Goal: Task Accomplishment & Management: Use online tool/utility

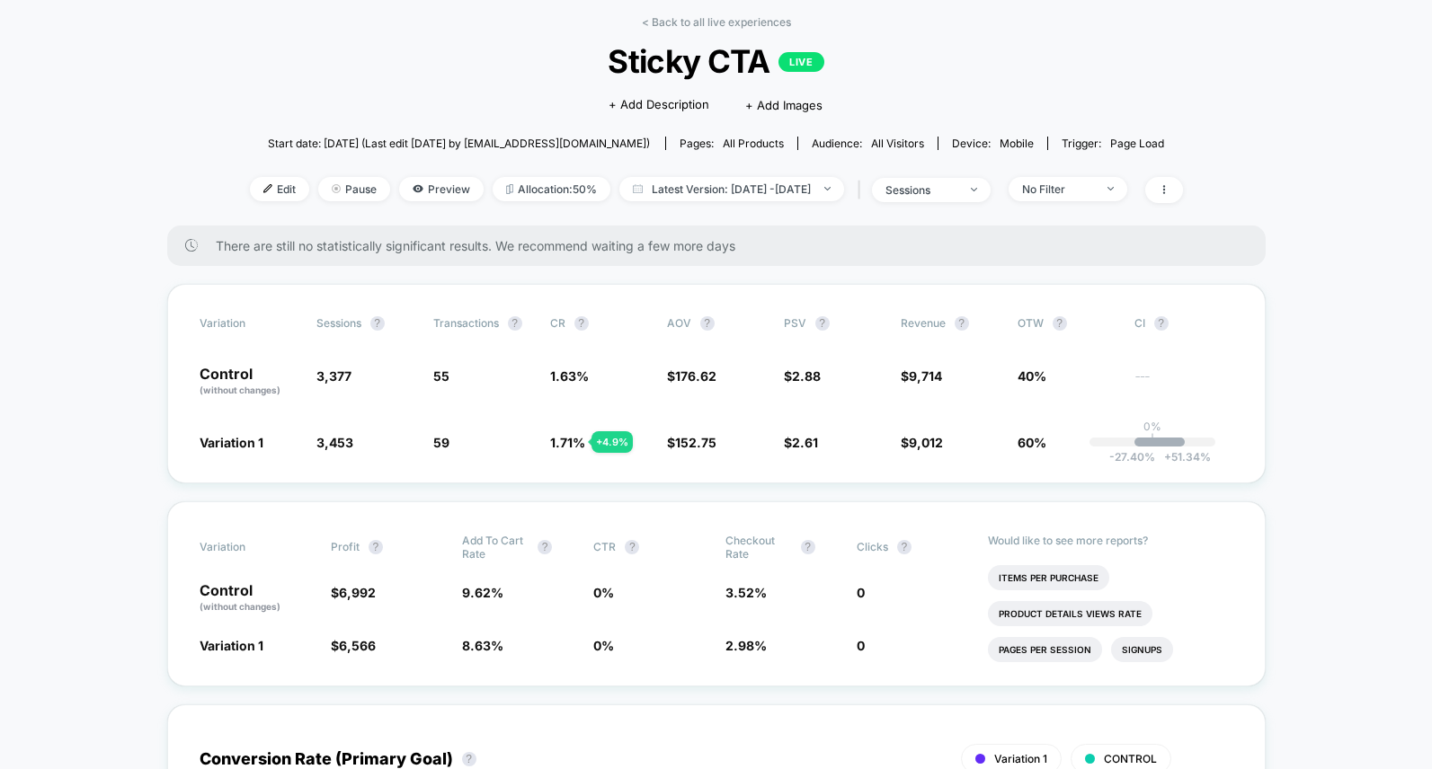
scroll to position [81, 0]
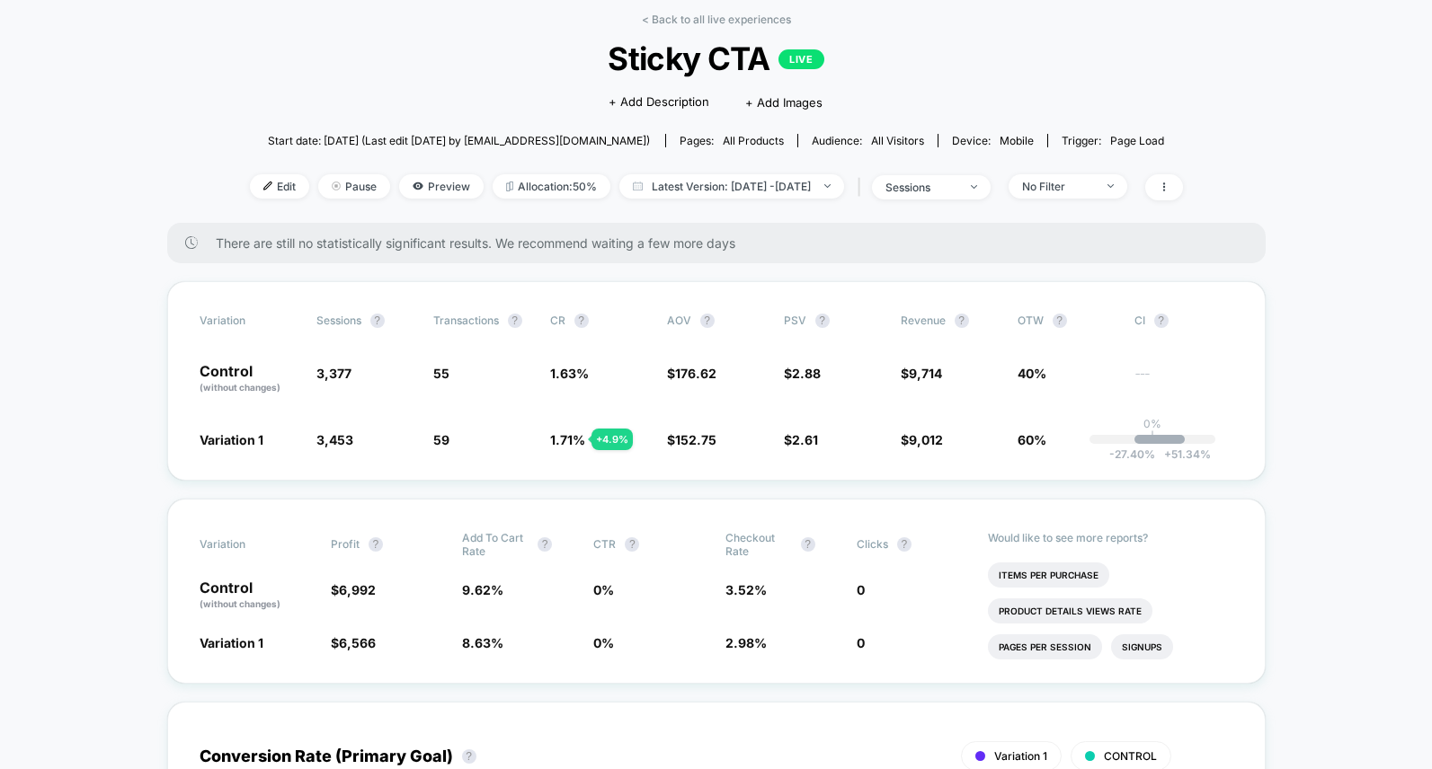
click at [977, 209] on div "< Back to all live experiences Sticky CTA LIVE Click to edit experience details…" at bounding box center [716, 118] width 933 height 210
click at [977, 199] on div "| sessions" at bounding box center [921, 187] width 137 height 26
click at [957, 186] on div "sessions" at bounding box center [921, 187] width 72 height 13
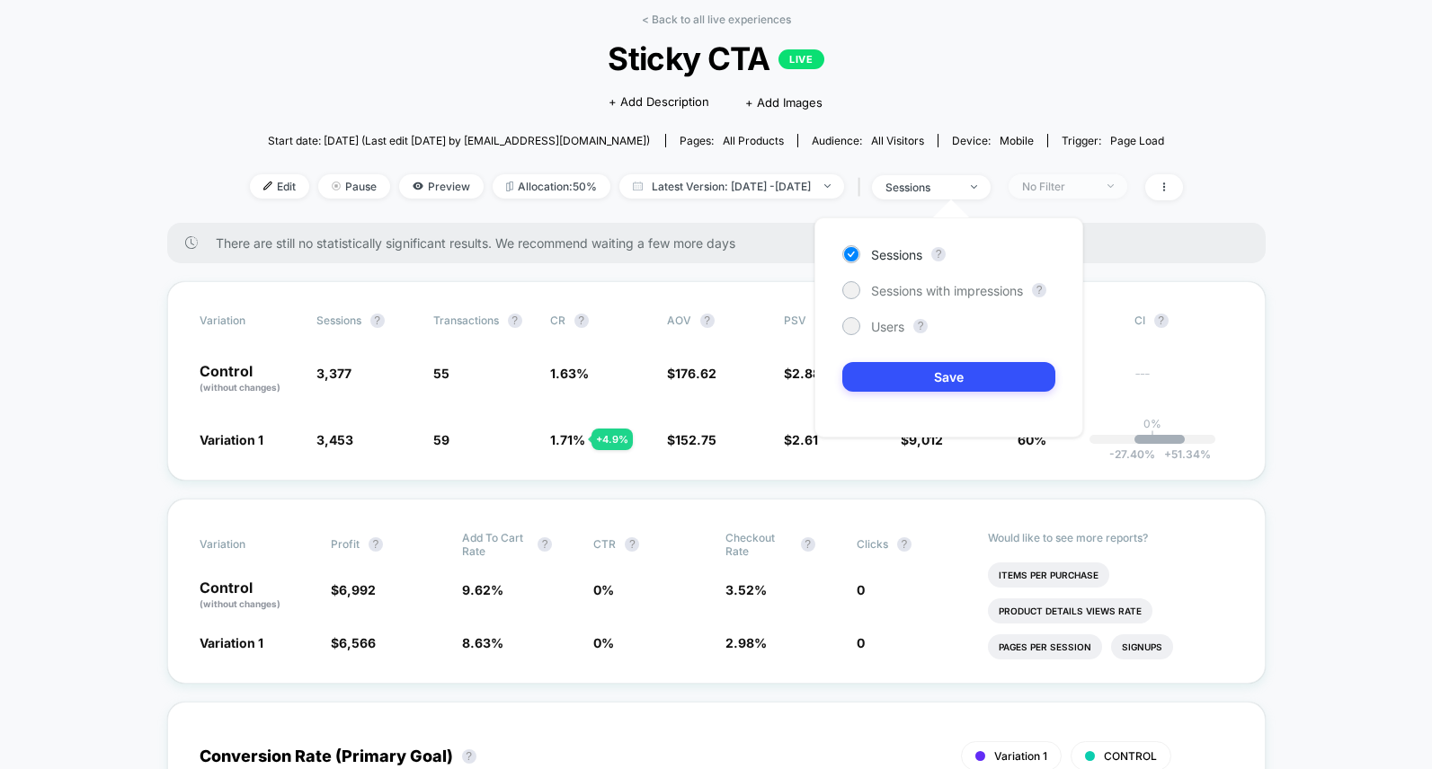
click at [1083, 186] on div "No Filter" at bounding box center [1058, 186] width 72 height 13
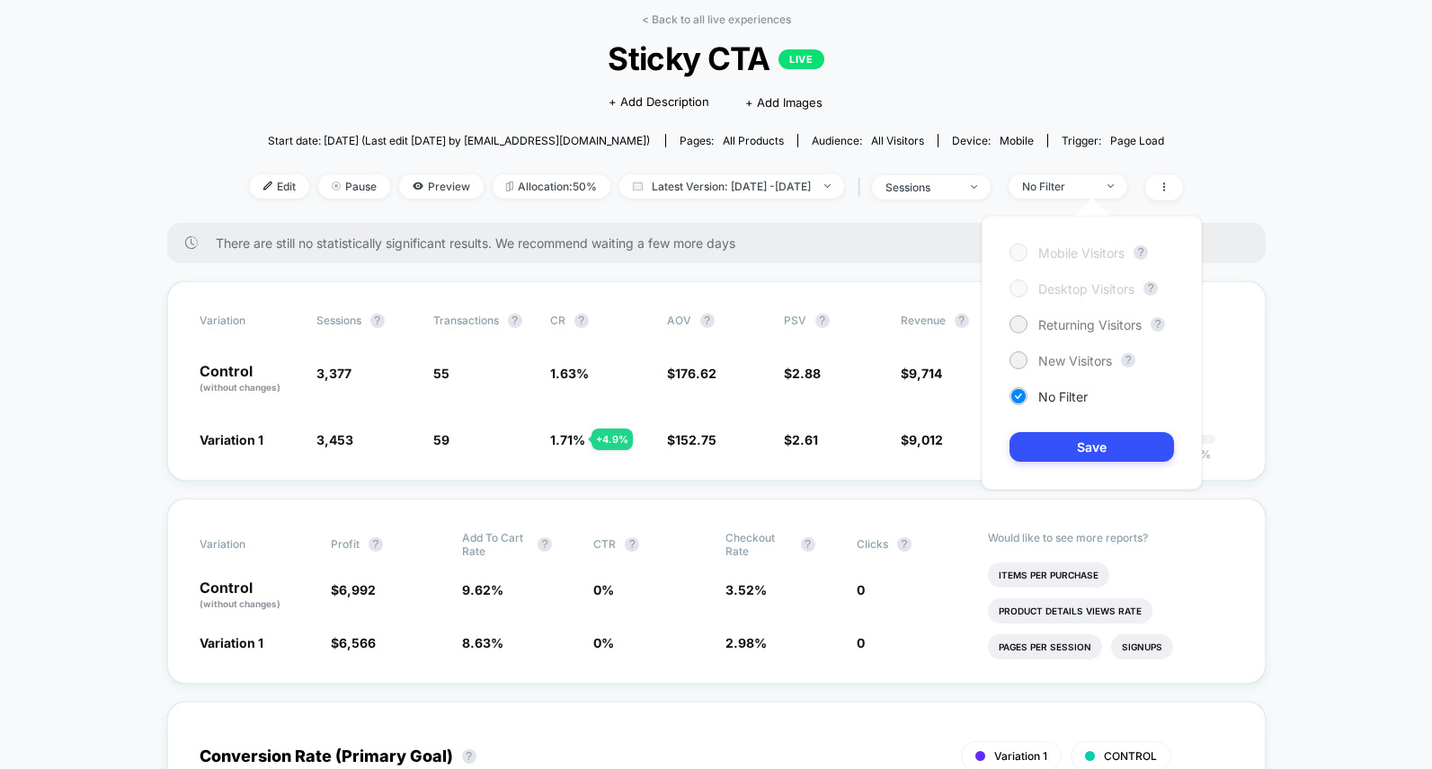
click at [1024, 250] on div at bounding box center [1017, 251] width 13 height 13
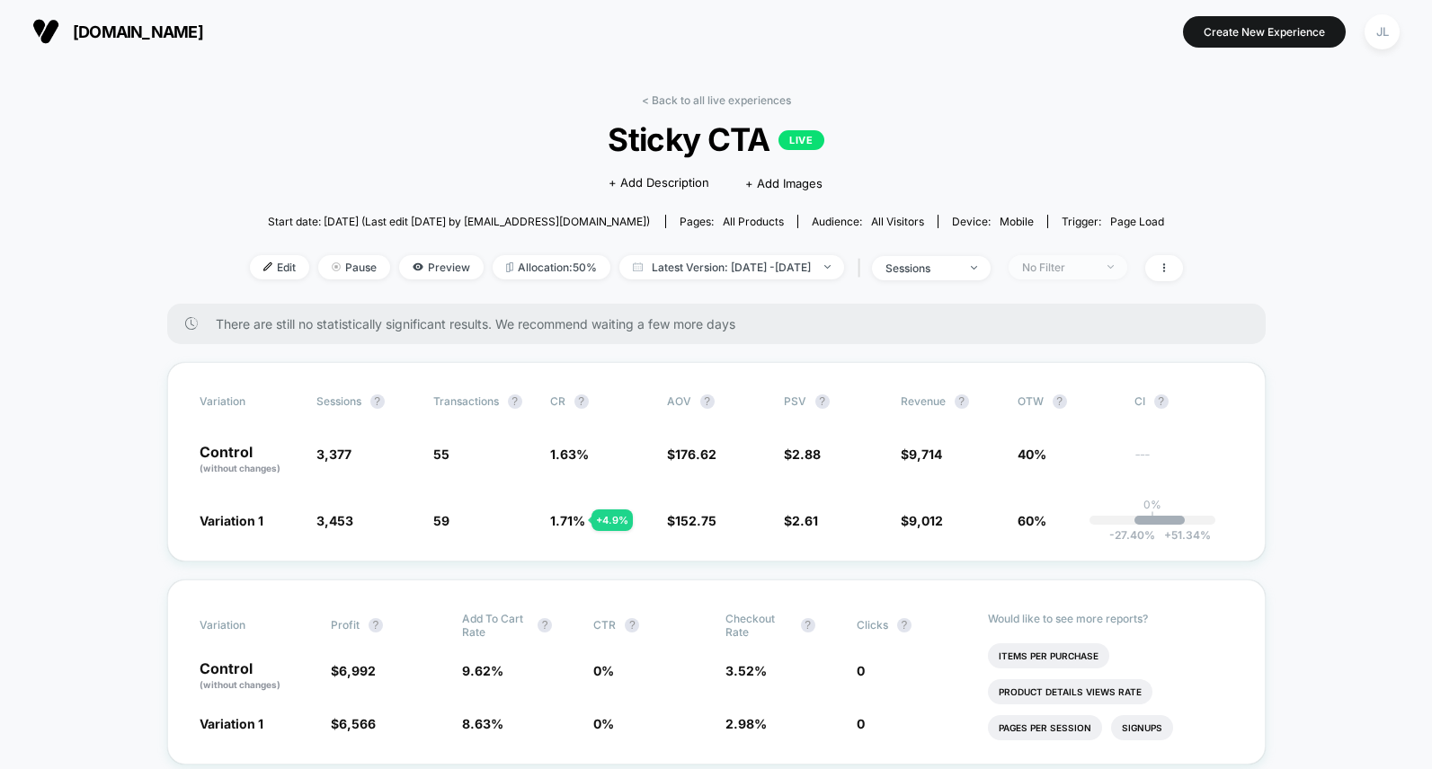
click at [1094, 269] on div "No Filter" at bounding box center [1058, 267] width 72 height 13
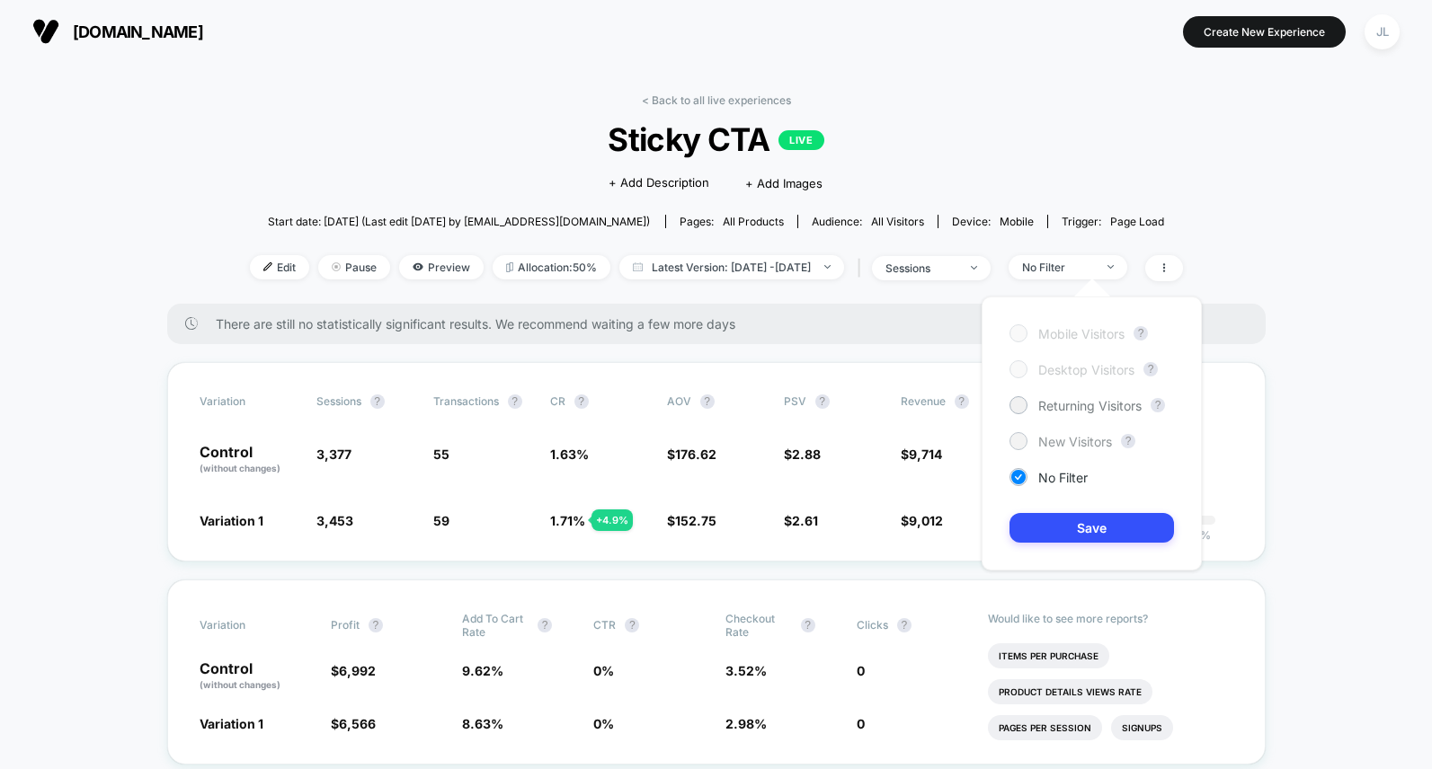
click at [1064, 441] on span "New Visitors" at bounding box center [1075, 441] width 74 height 15
click at [1060, 528] on button "Save" at bounding box center [1091, 528] width 164 height 30
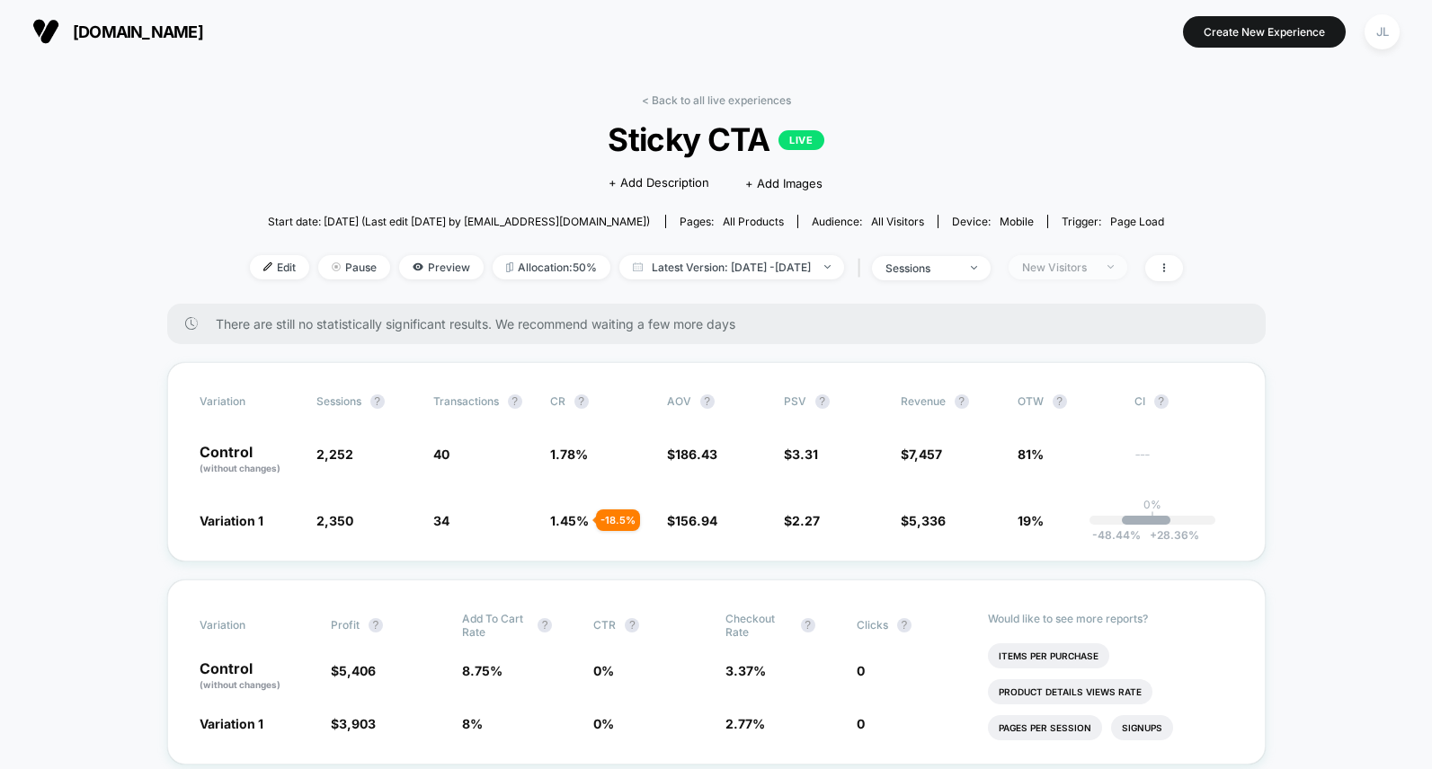
click at [1094, 271] on div "New Visitors" at bounding box center [1058, 267] width 72 height 13
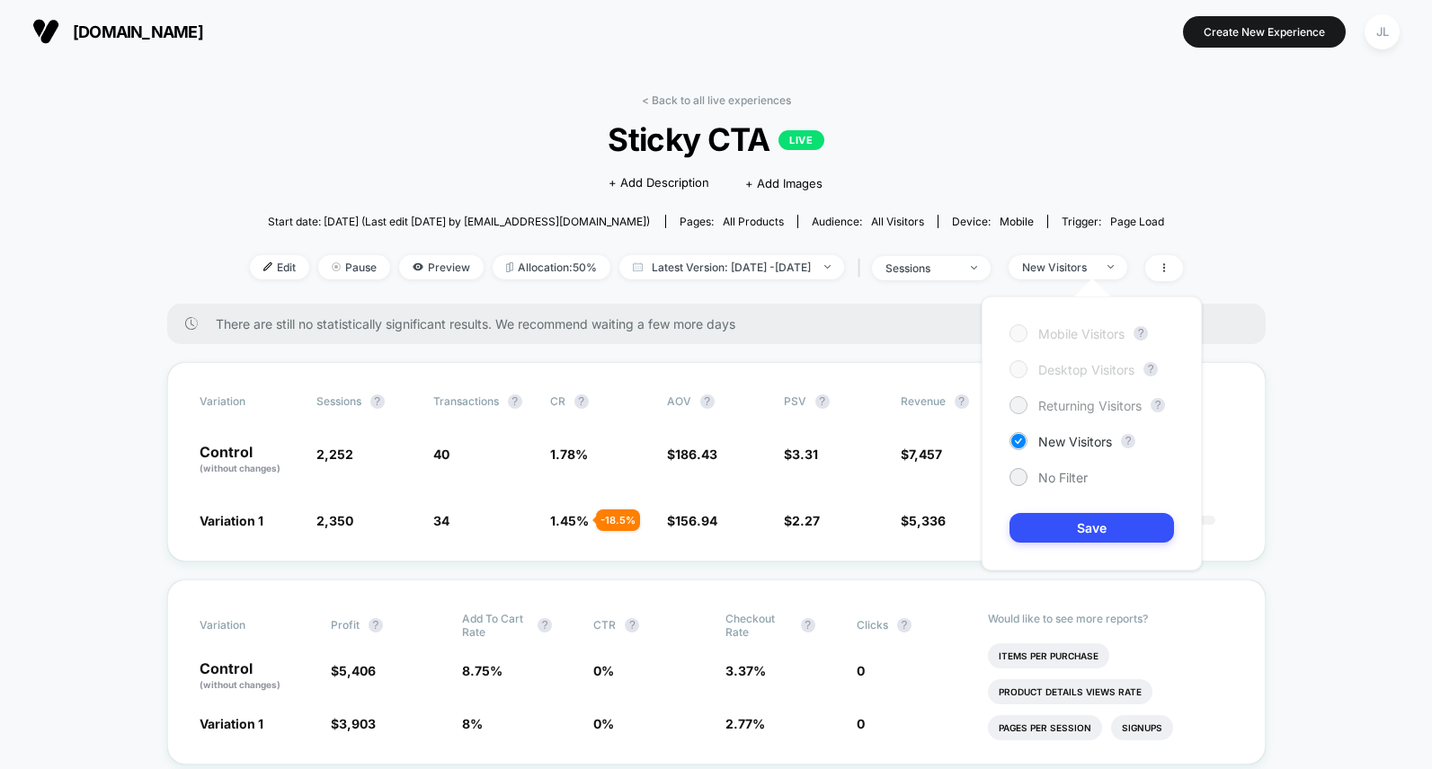
click at [1039, 401] on span "Returning Visitors" at bounding box center [1089, 405] width 103 height 15
click at [1070, 529] on button "Save" at bounding box center [1091, 528] width 164 height 30
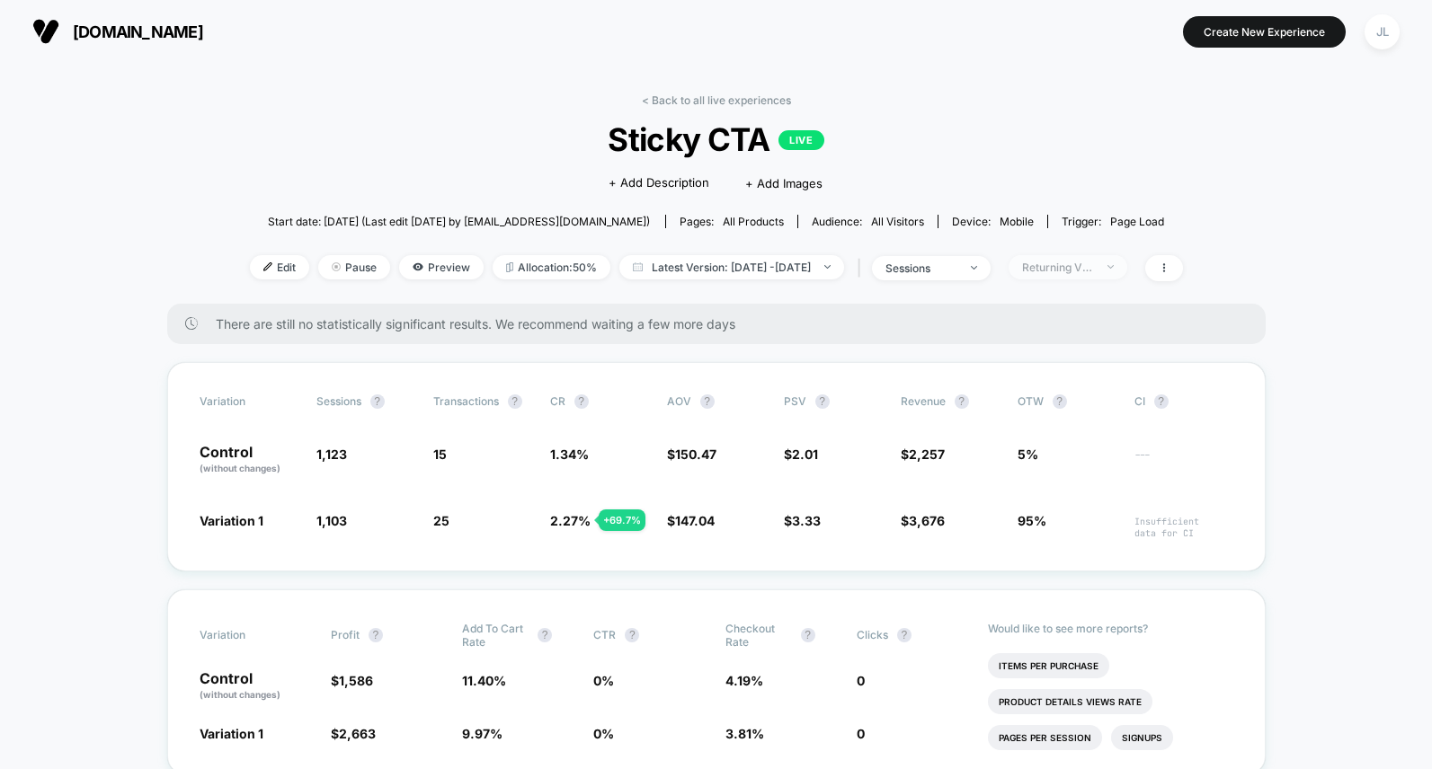
click at [1094, 267] on div "Returning Visitors" at bounding box center [1058, 267] width 72 height 13
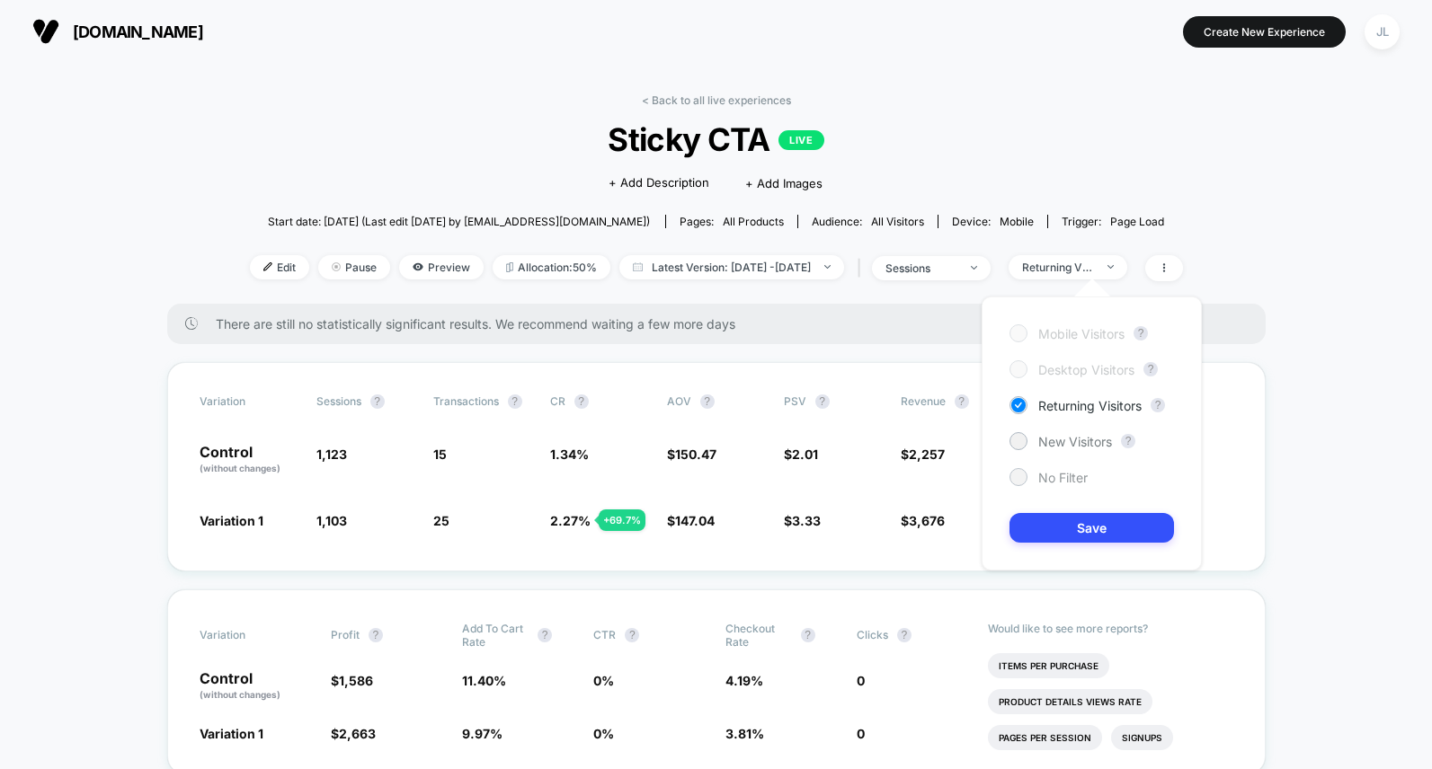
click at [1048, 483] on span "No Filter" at bounding box center [1062, 477] width 49 height 15
click at [1057, 538] on button "Save" at bounding box center [1091, 528] width 164 height 30
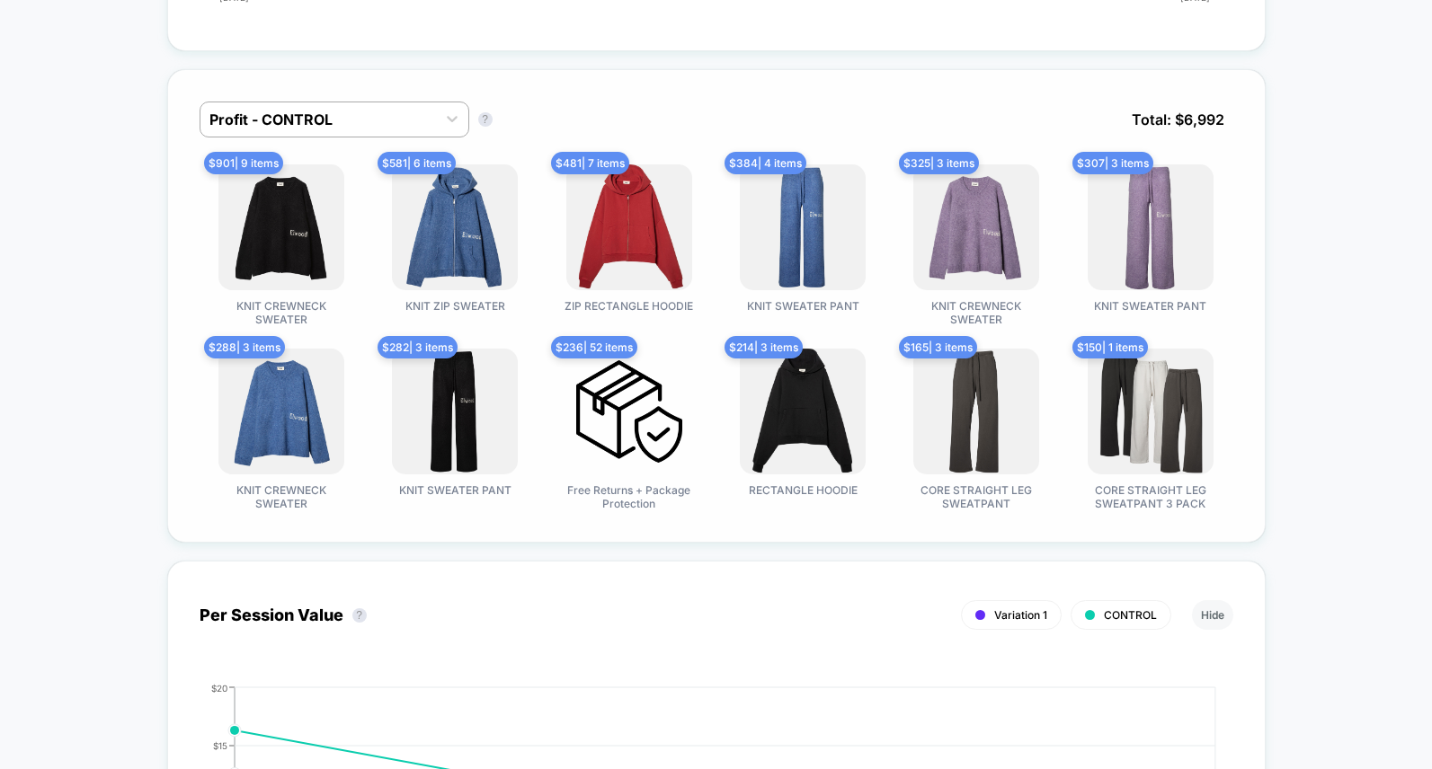
scroll to position [1147, 0]
